Goal: Navigation & Orientation: Find specific page/section

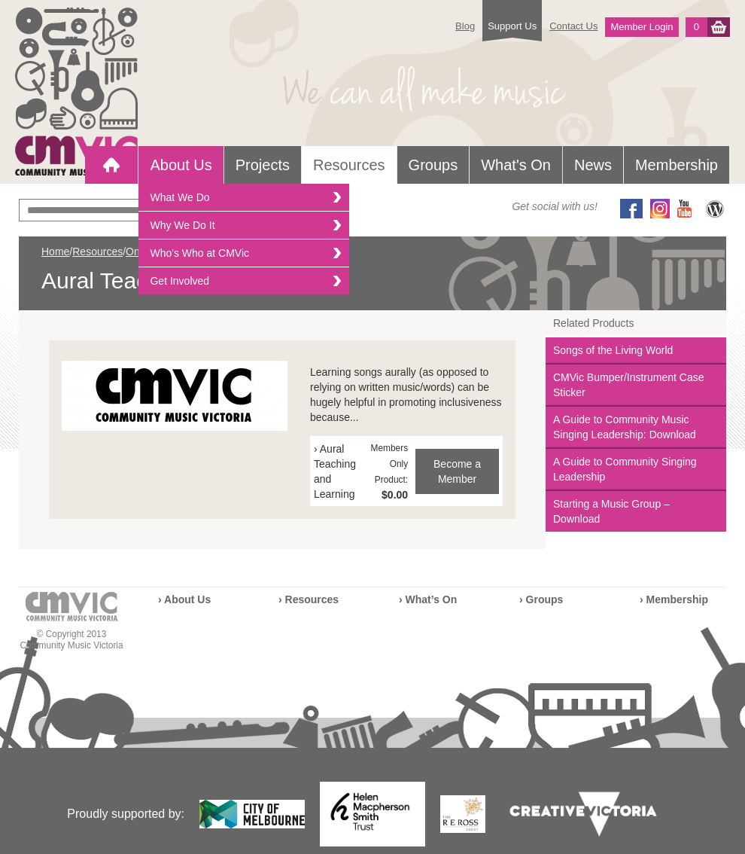
click at [98, 166] on div at bounding box center [111, 165] width 30 height 30
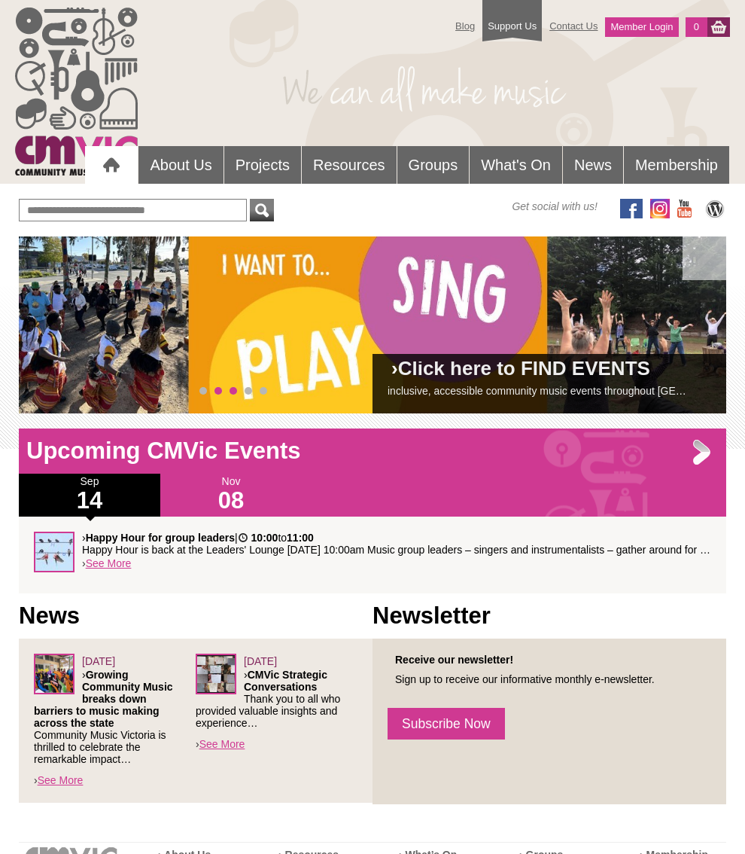
click at [232, 389] on span "2" at bounding box center [234, 391] width 8 height 8
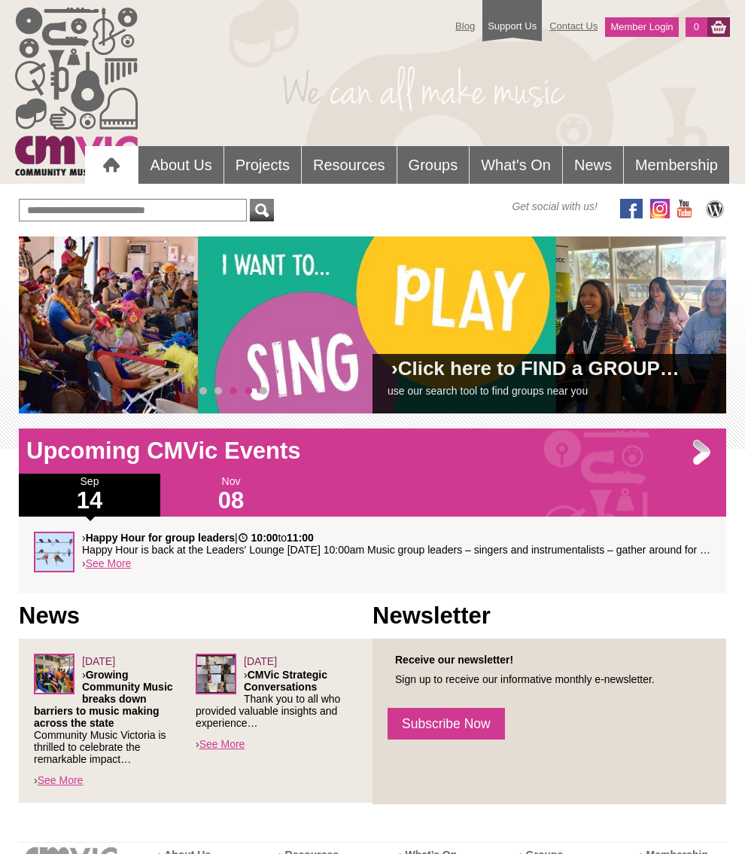
click at [248, 388] on span "3" at bounding box center [249, 391] width 8 height 8
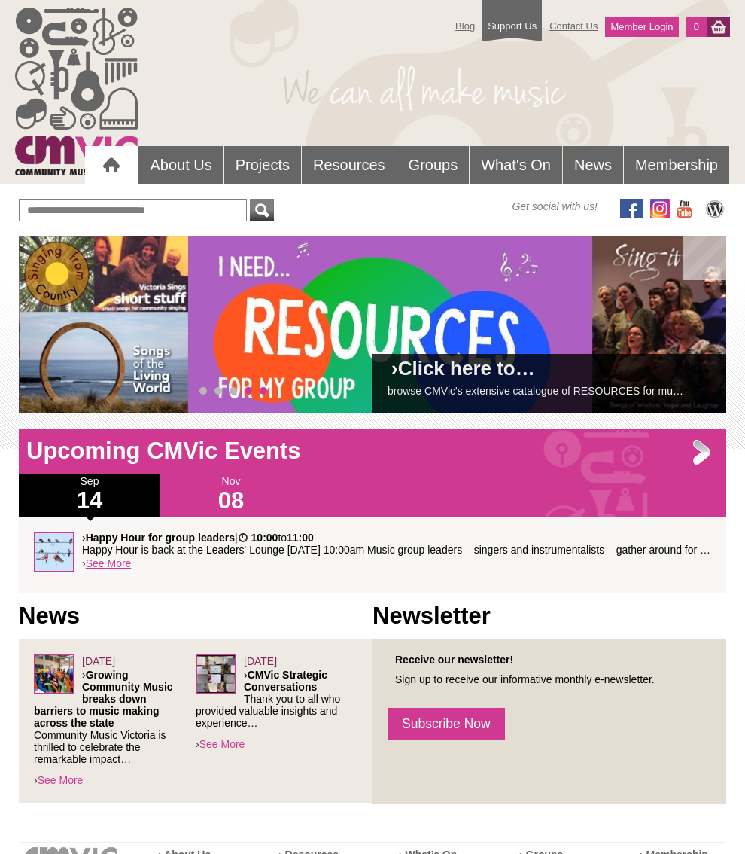
click at [266, 391] on span "4" at bounding box center [264, 391] width 8 height 8
